Goal: Navigation & Orientation: Find specific page/section

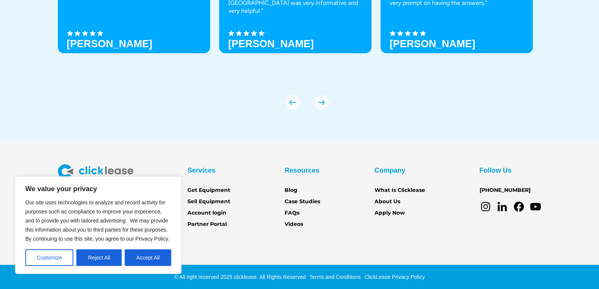
scroll to position [2663, 0]
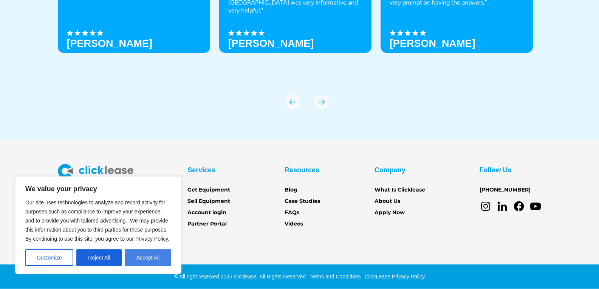
click at [143, 263] on button "Accept All" at bounding box center [148, 257] width 46 height 17
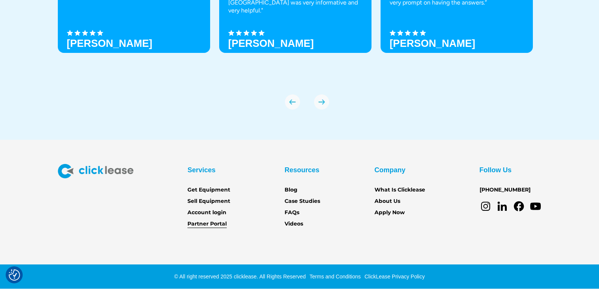
click at [218, 227] on link "Partner Portal" at bounding box center [206, 224] width 39 height 8
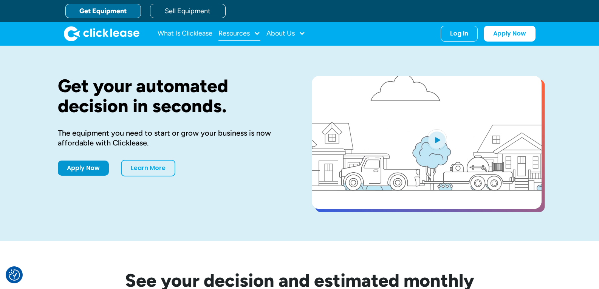
click at [249, 33] on div "Resources" at bounding box center [233, 33] width 31 height 0
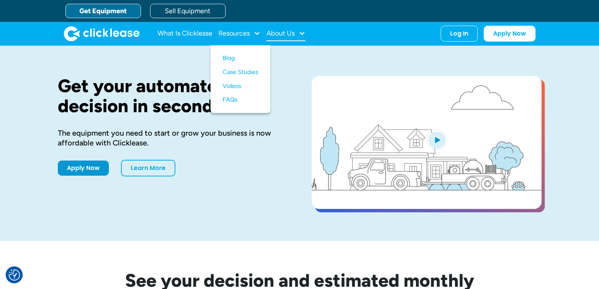
click at [275, 33] on div "About Us" at bounding box center [280, 33] width 28 height 0
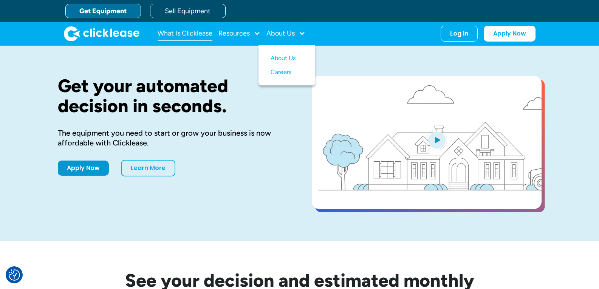
click at [182, 35] on link "What Is Clicklease" at bounding box center [185, 33] width 55 height 15
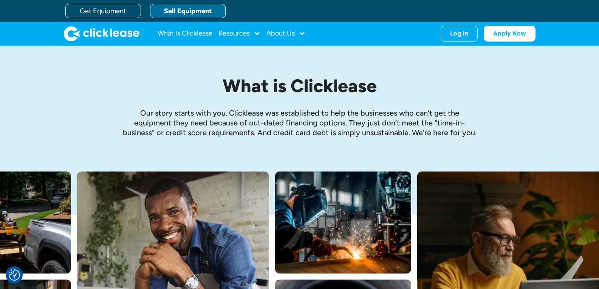
click at [204, 7] on link "Sell Equipment" at bounding box center [188, 11] width 76 height 14
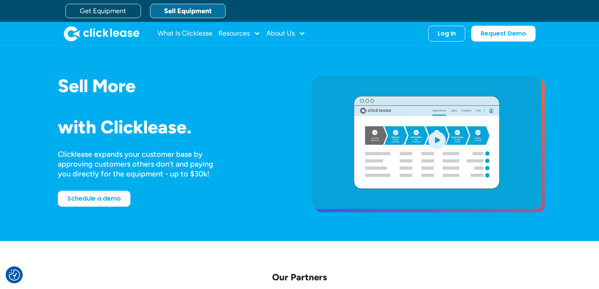
click at [437, 142] on img "open lightbox" at bounding box center [437, 139] width 20 height 21
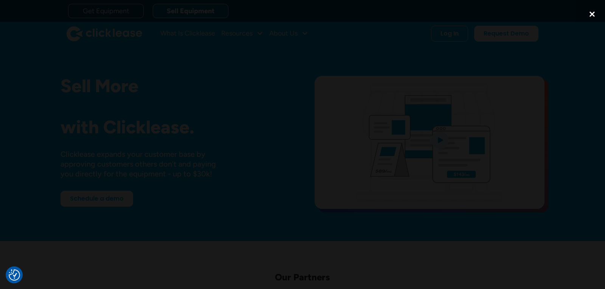
click at [592, 14] on div "close lightbox" at bounding box center [592, 14] width 26 height 17
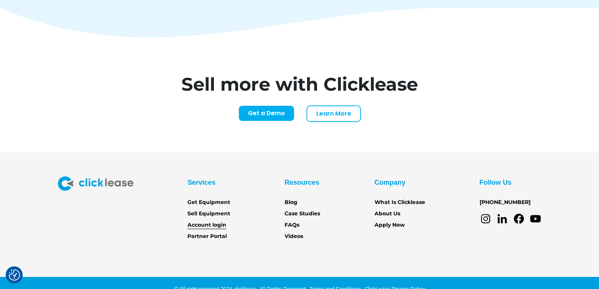
scroll to position [3171, 0]
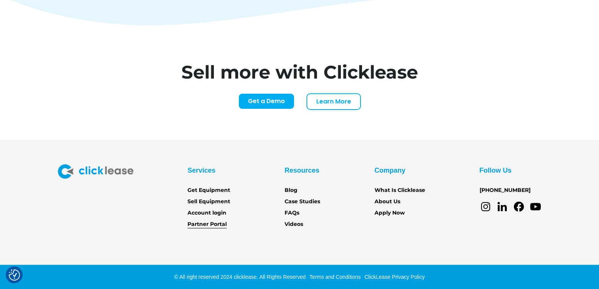
click at [210, 224] on link "Partner Portal" at bounding box center [206, 224] width 39 height 8
